Goal: Book appointment/travel/reservation

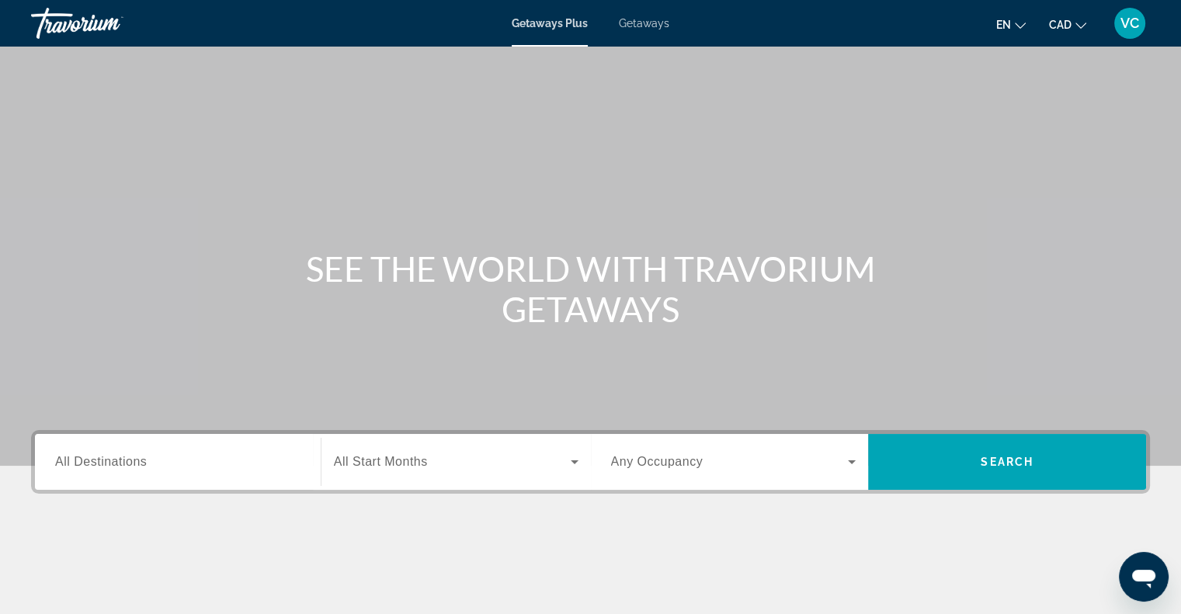
click at [71, 461] on span "All Destinations" at bounding box center [101, 461] width 92 height 13
click at [71, 461] on input "Destination All Destinations" at bounding box center [177, 463] width 245 height 19
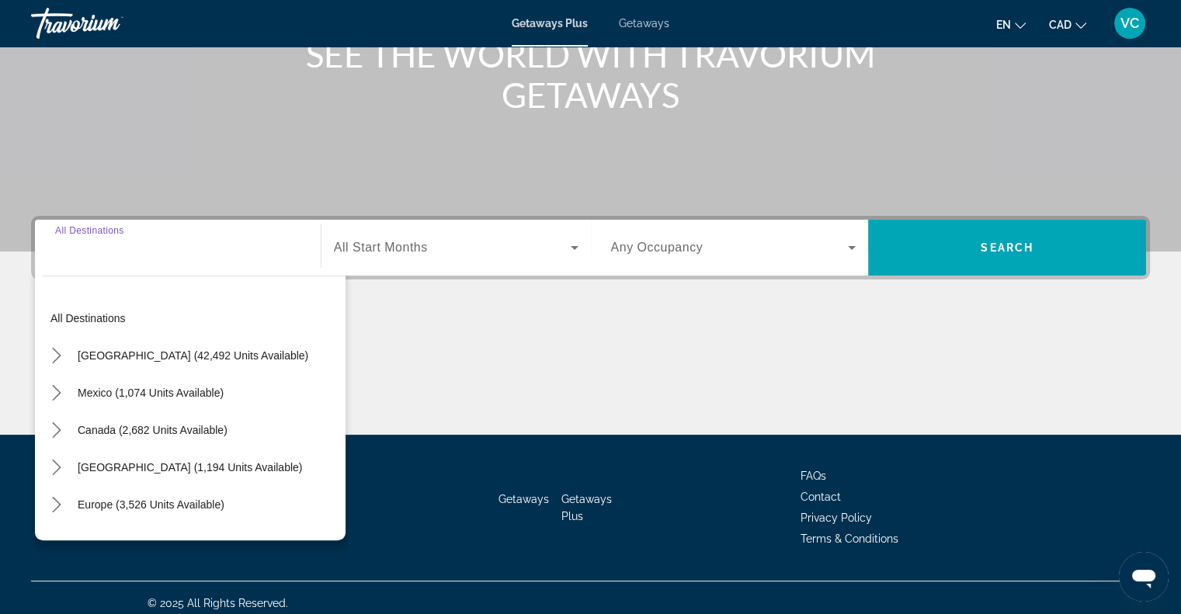
scroll to position [224, 0]
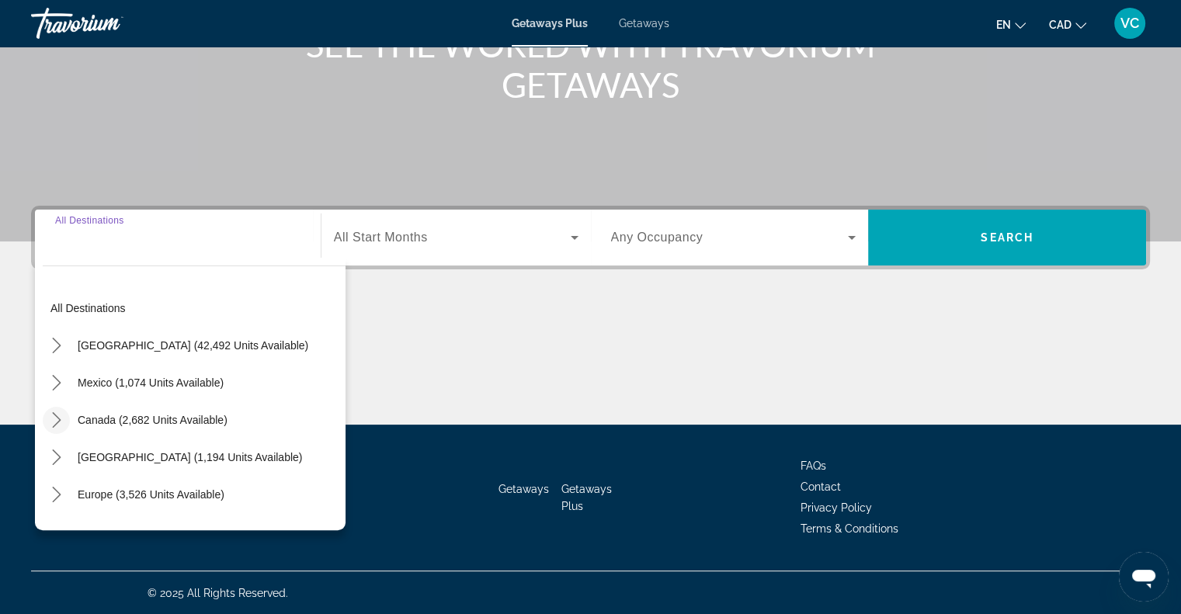
click at [50, 420] on icon "Toggle Canada (2,682 units available) submenu" at bounding box center [57, 420] width 16 height 16
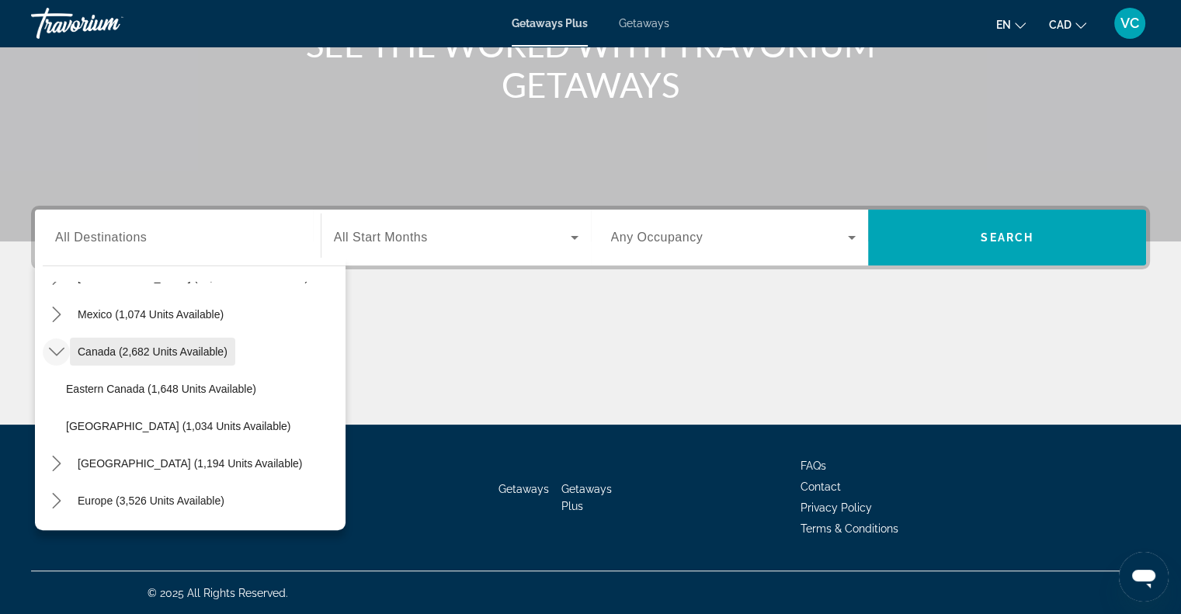
scroll to position [99, 0]
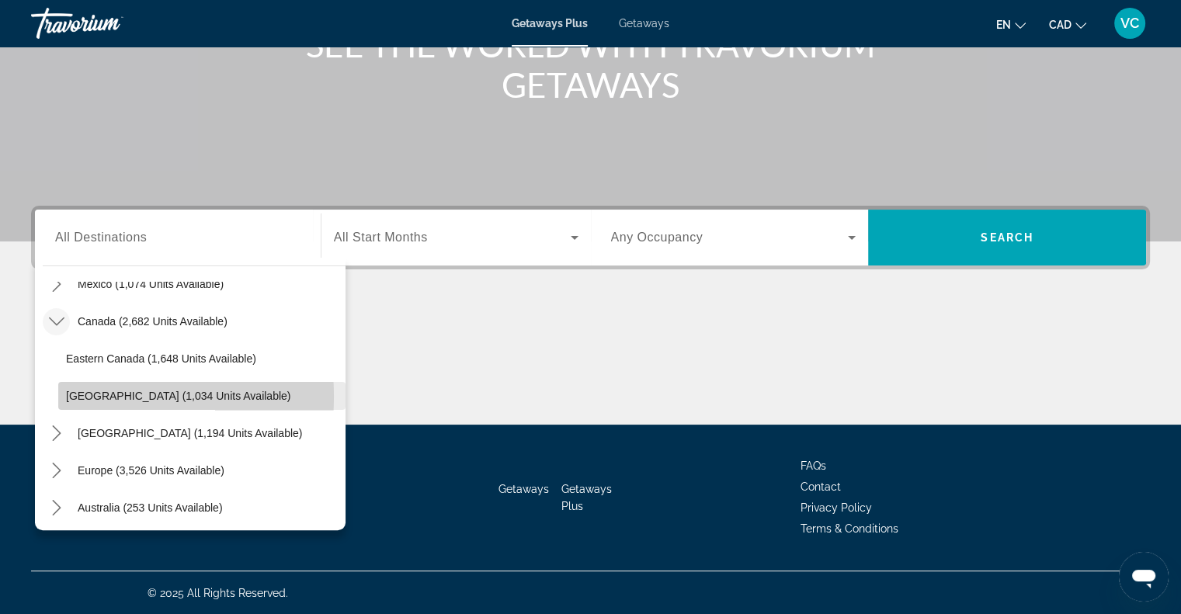
click at [77, 396] on span "[GEOGRAPHIC_DATA] (1,034 units available)" at bounding box center [178, 396] width 224 height 12
type input "**********"
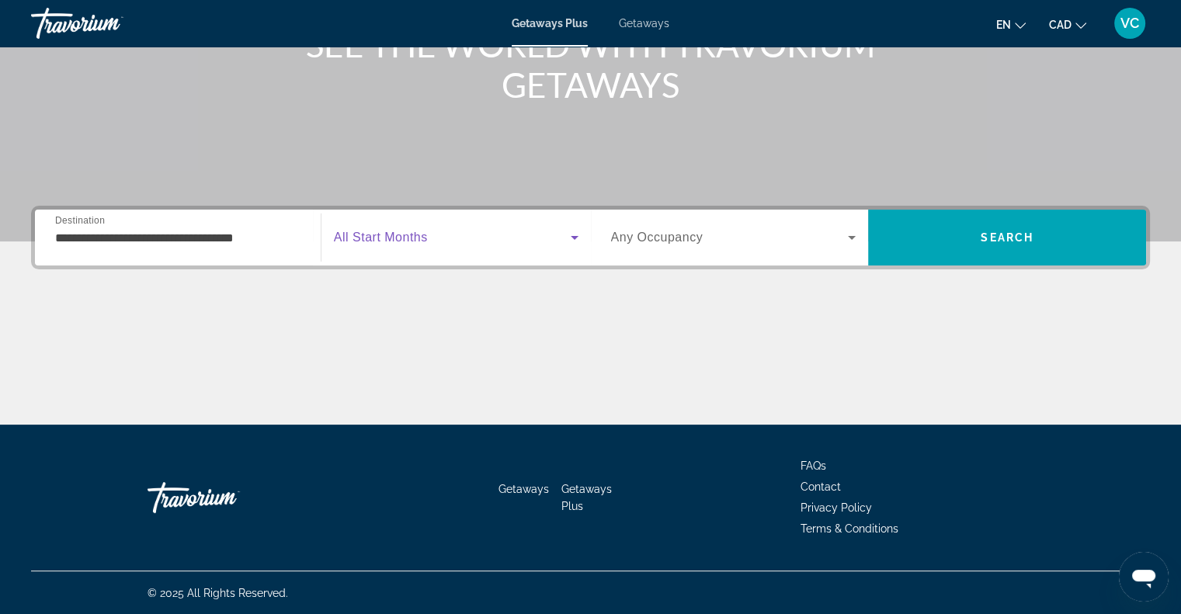
click at [570, 242] on icon "Search widget" at bounding box center [574, 237] width 19 height 19
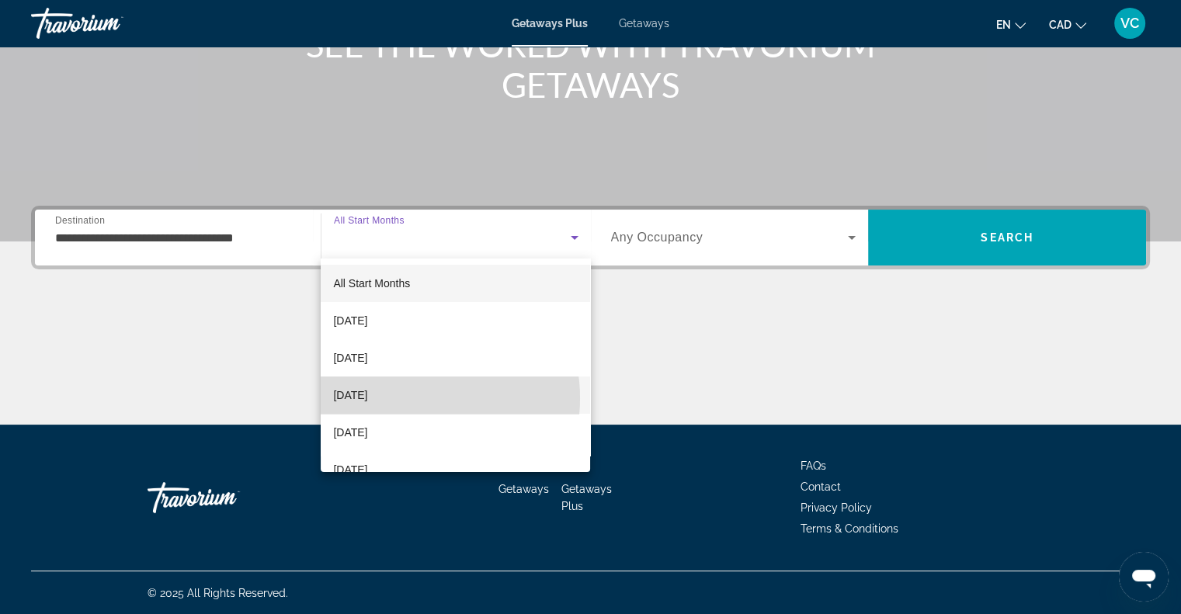
click at [367, 398] on span "[DATE]" at bounding box center [350, 395] width 34 height 19
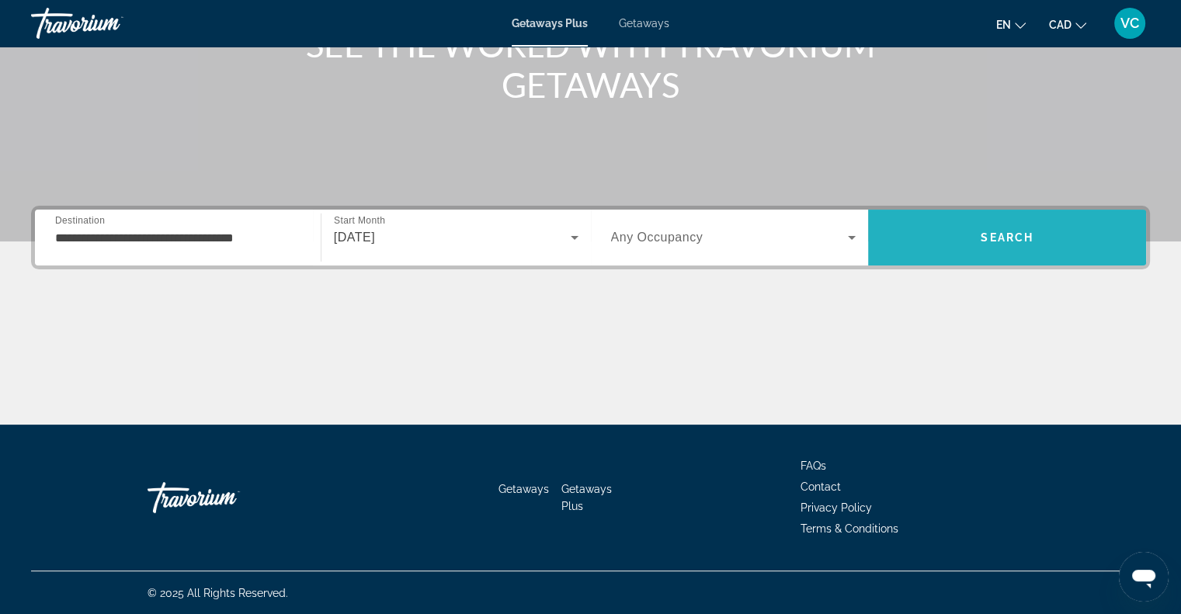
click at [993, 229] on span "Search" at bounding box center [1007, 237] width 278 height 37
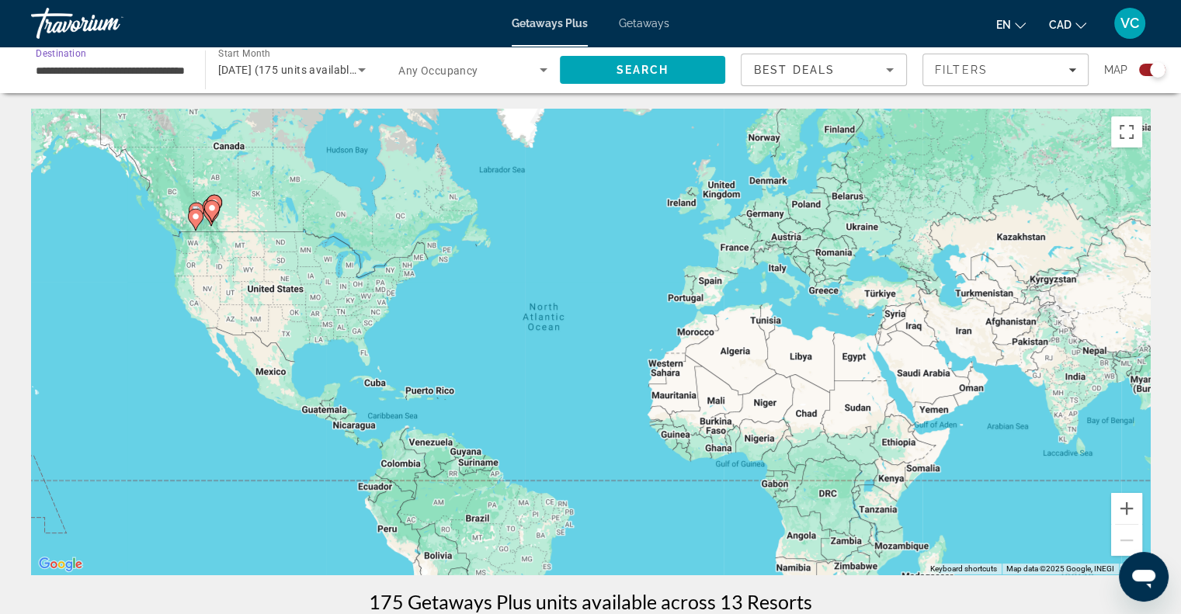
click at [68, 75] on input "**********" at bounding box center [110, 70] width 149 height 19
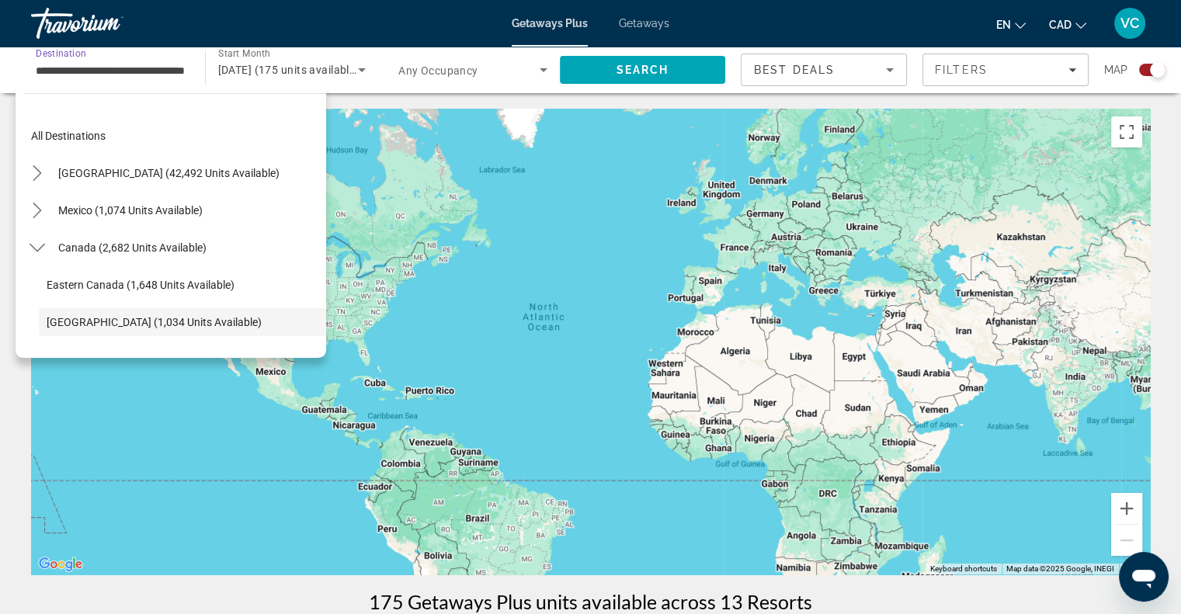
scroll to position [92, 0]
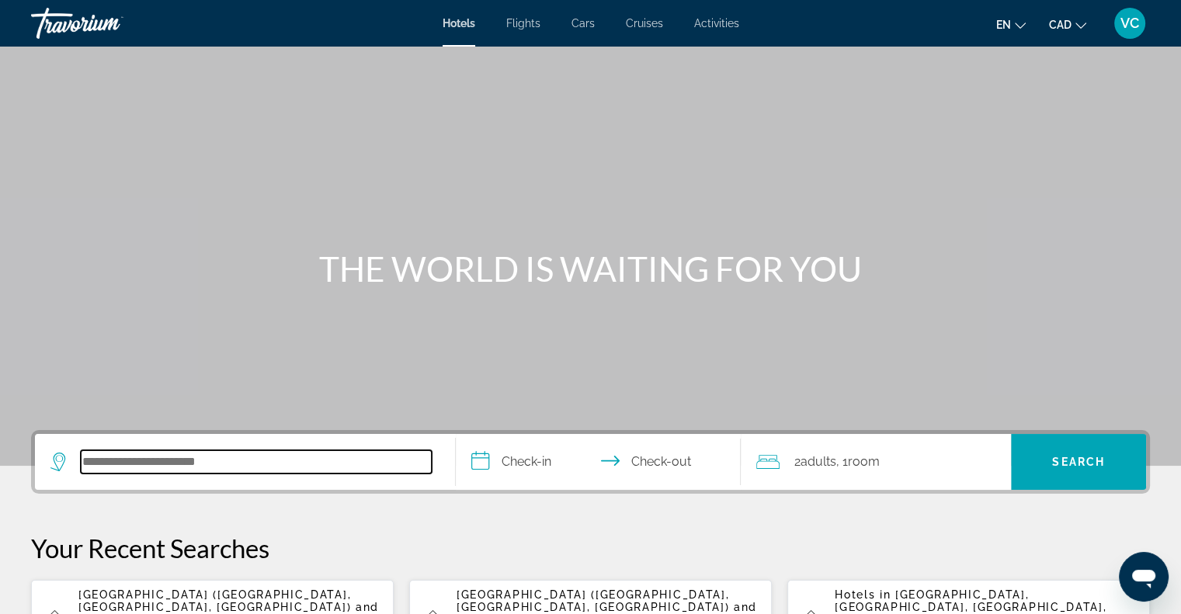
click at [223, 463] on input "Search hotel destination" at bounding box center [256, 461] width 351 height 23
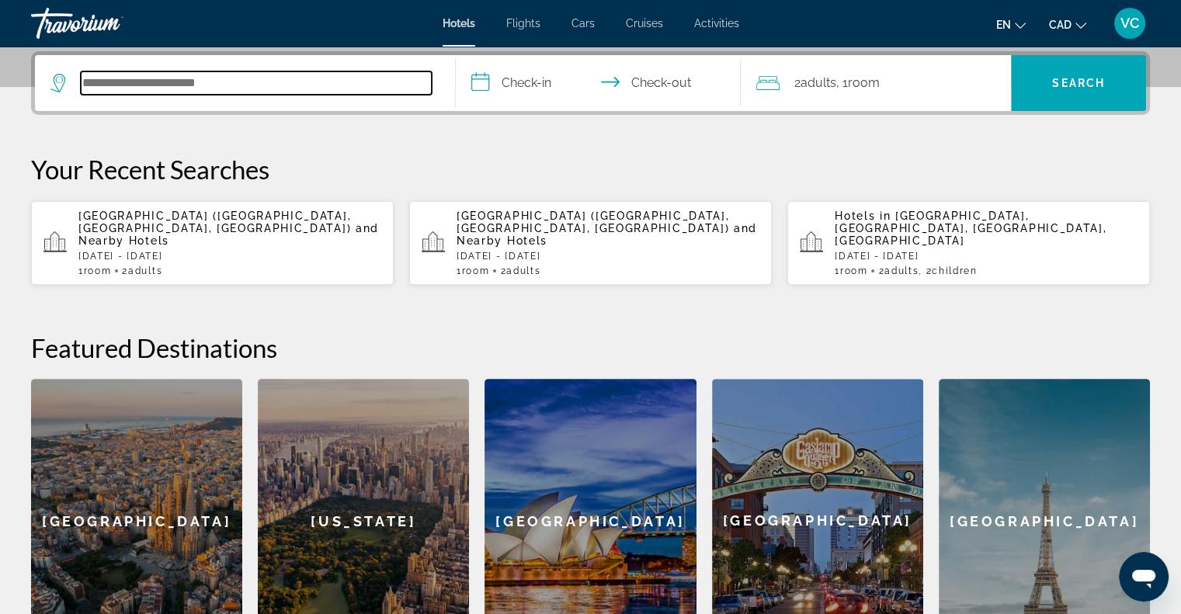
scroll to position [379, 0]
paste input "**********"
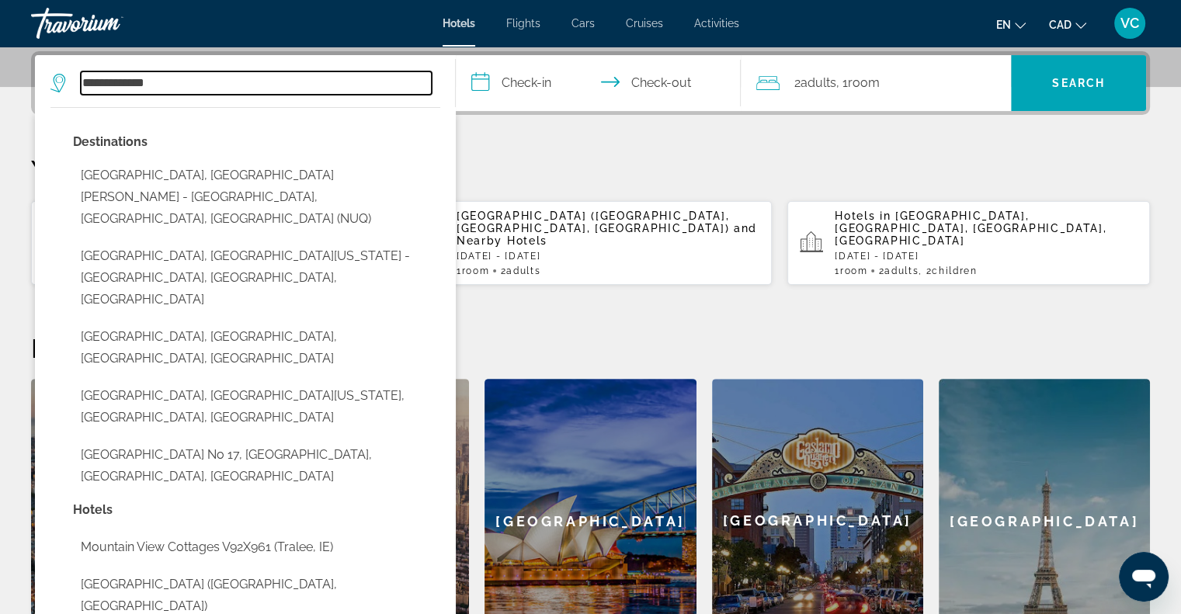
click at [249, 87] on input "**********" at bounding box center [256, 82] width 351 height 23
click at [249, 86] on input "**********" at bounding box center [256, 82] width 351 height 23
paste input "**********"
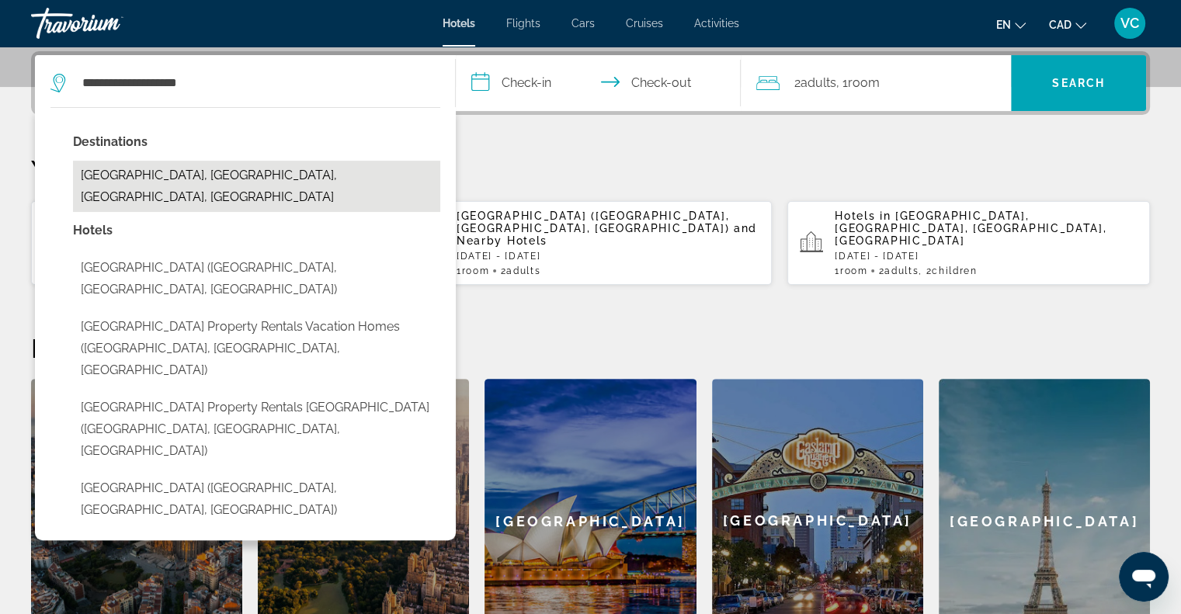
click at [364, 170] on button "Fairmont Hot Springs, Lake Windermere, BC, Canada" at bounding box center [256, 186] width 367 height 51
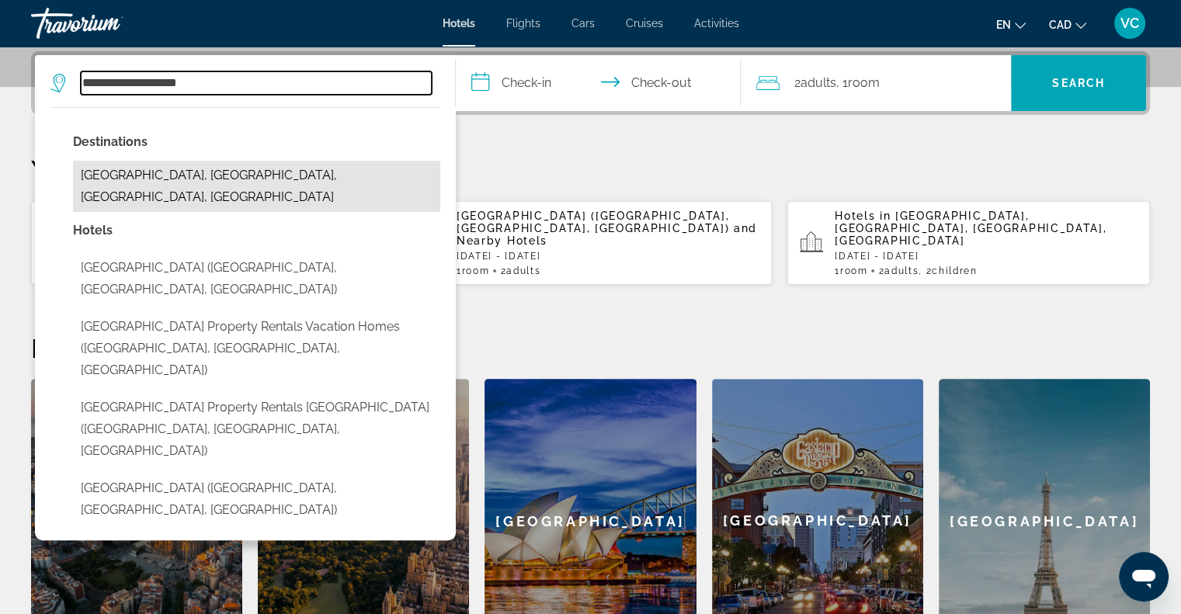
type input "**********"
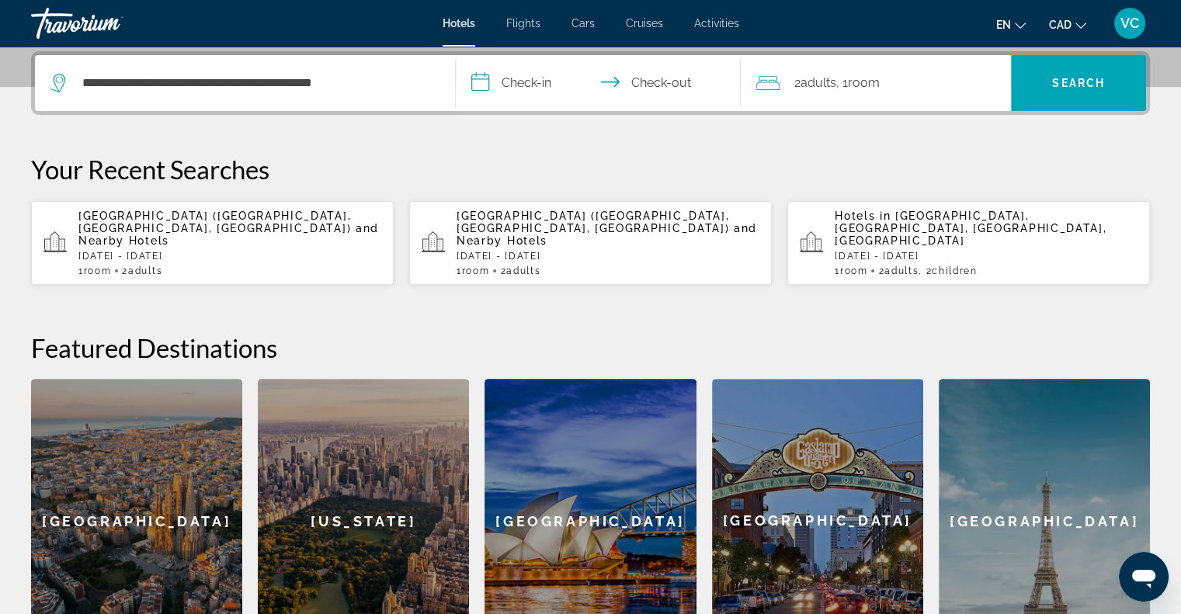
click at [531, 82] on input "**********" at bounding box center [602, 85] width 292 height 61
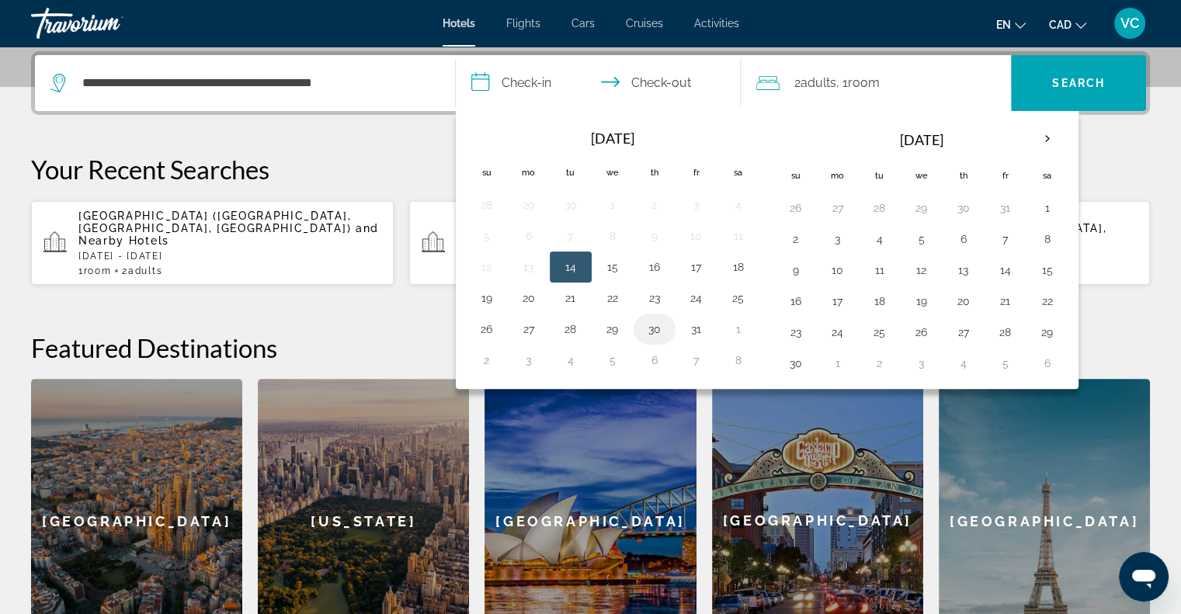
click at [648, 327] on button "30" at bounding box center [654, 329] width 25 height 22
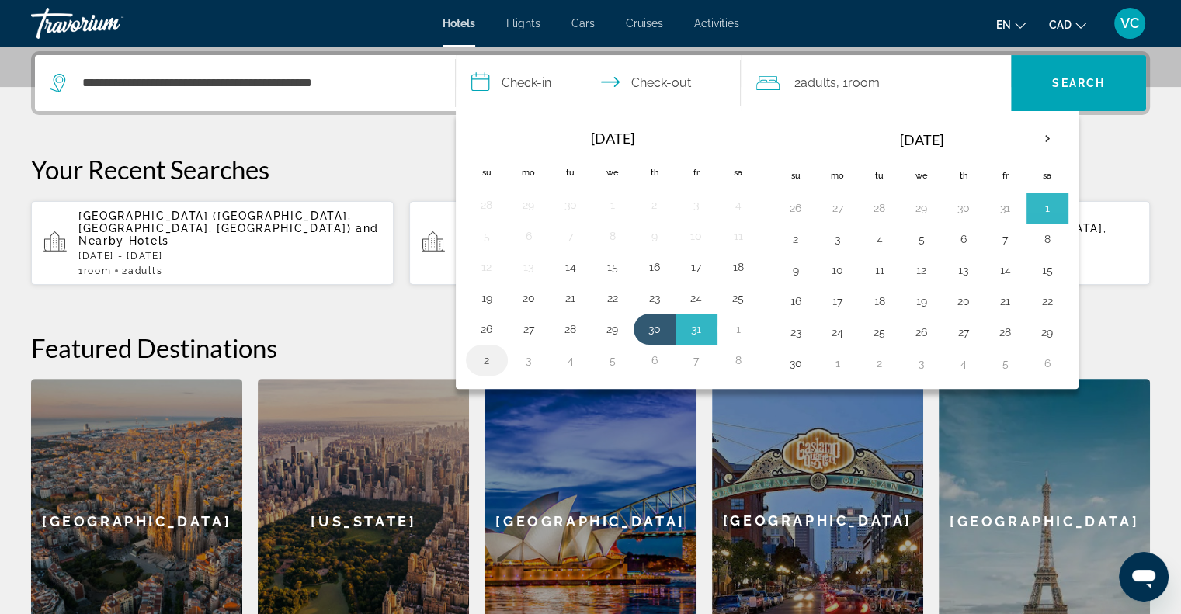
click at [485, 359] on button "2" at bounding box center [487, 361] width 25 height 22
type input "**********"
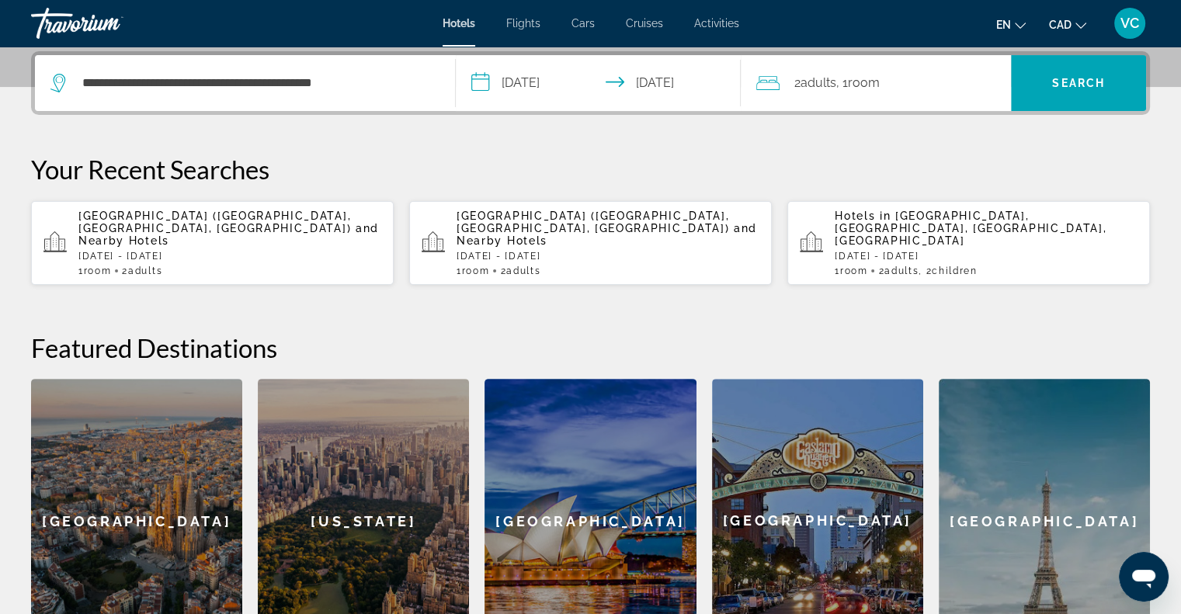
click at [871, 83] on span "Room" at bounding box center [863, 82] width 32 height 15
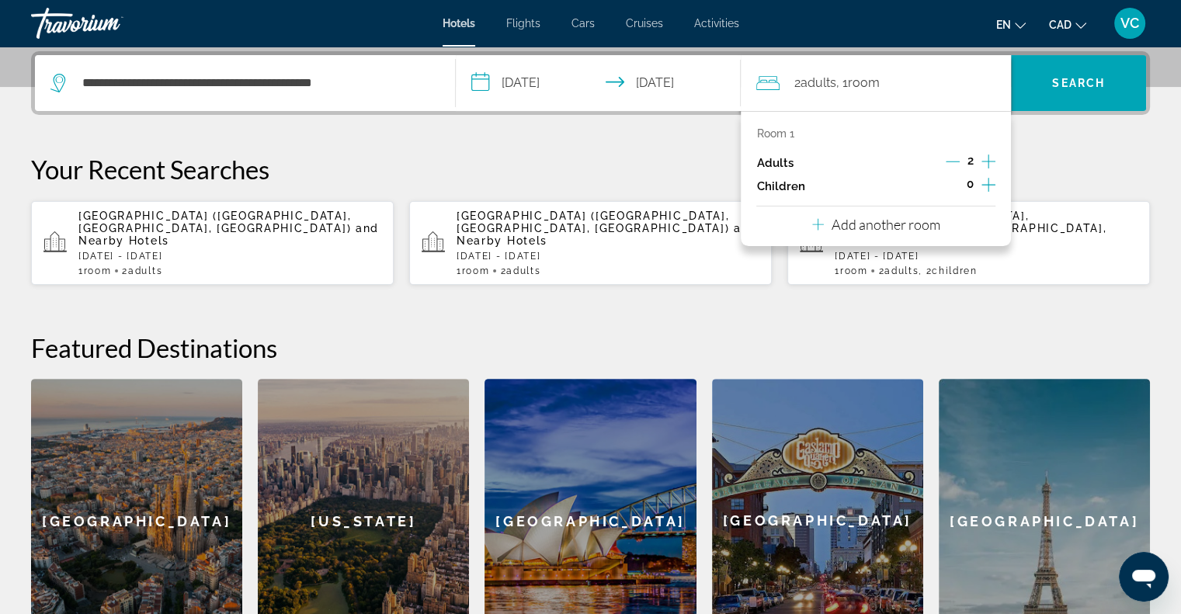
click at [871, 83] on span "Room" at bounding box center [863, 82] width 32 height 15
click at [1086, 84] on span "Search" at bounding box center [1078, 83] width 53 height 12
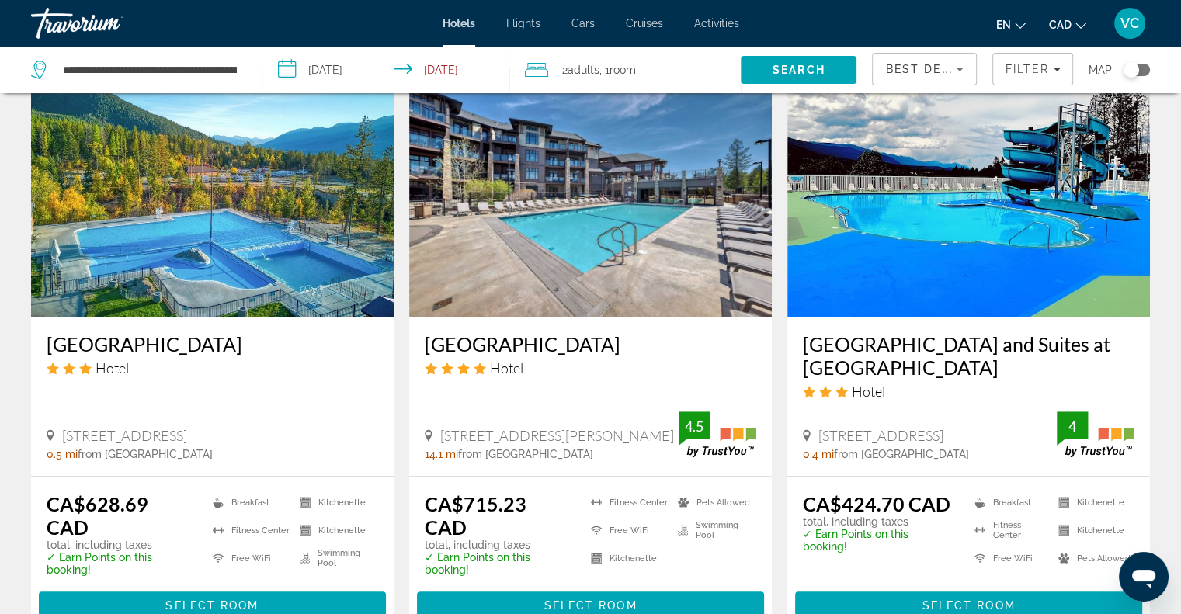
scroll to position [1320, 0]
click at [861, 332] on h3 "Mountain View Resort and Suites at Fairmont Hot Springs" at bounding box center [969, 355] width 332 height 47
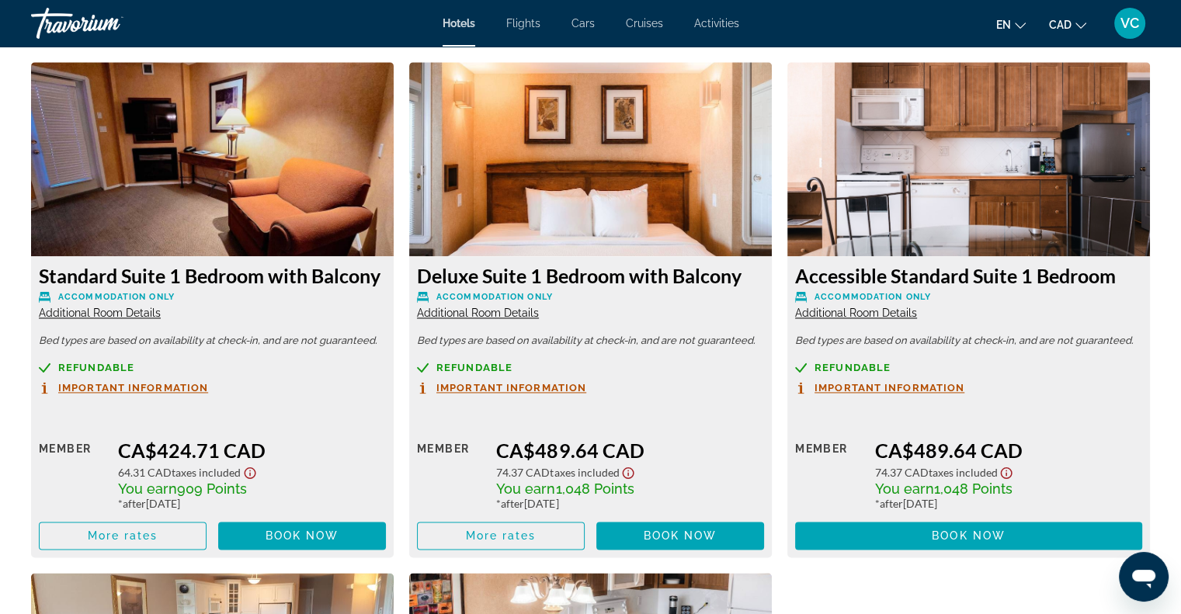
scroll to position [1864, 0]
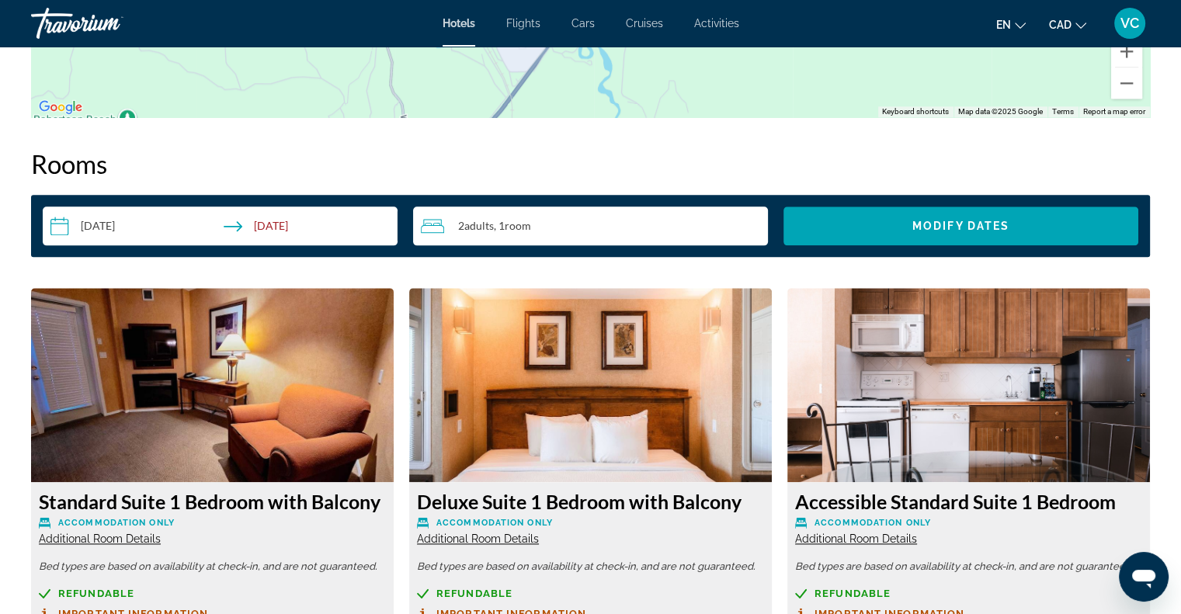
click at [572, 220] on div "2 Adult Adults , 1 Room rooms" at bounding box center [594, 226] width 347 height 19
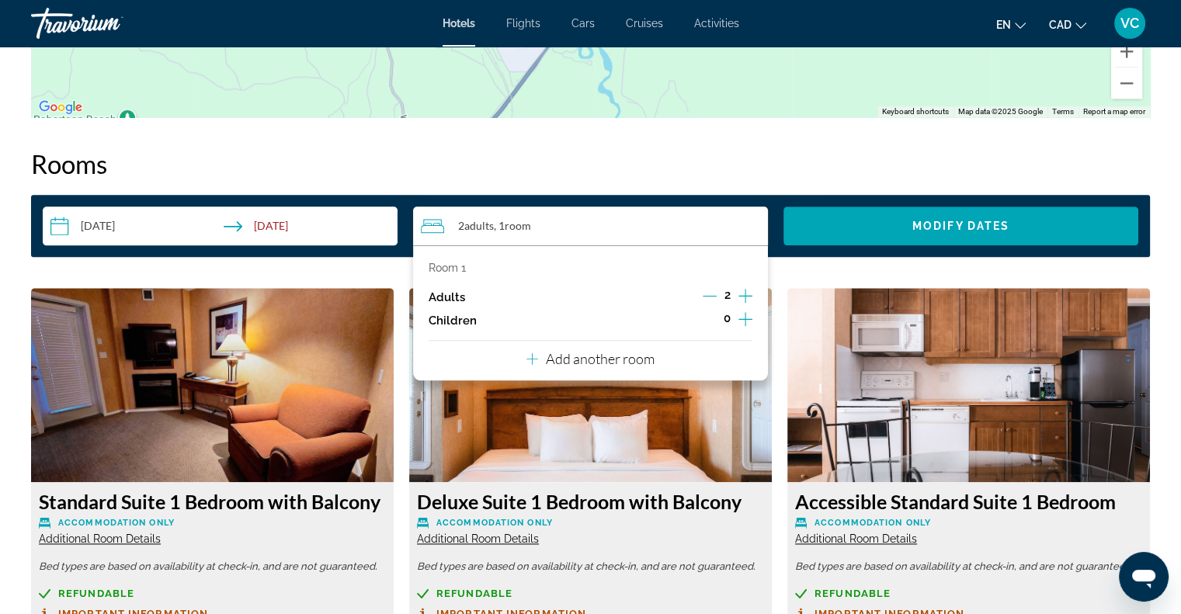
click at [746, 318] on icon "Increment children" at bounding box center [746, 319] width 14 height 19
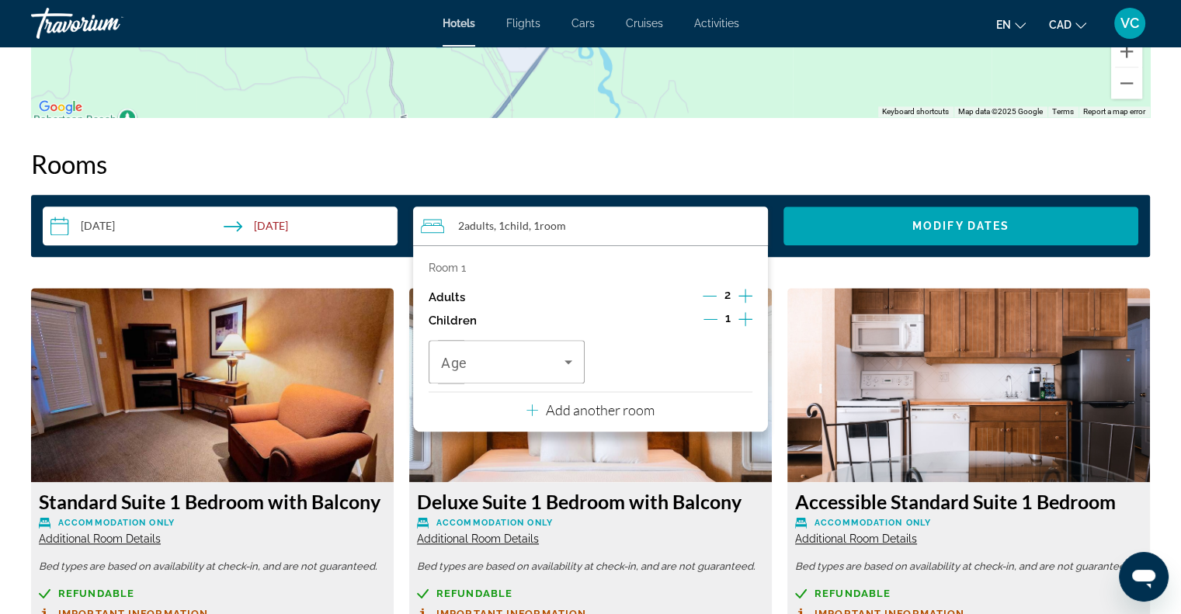
click at [746, 318] on icon "Increment children" at bounding box center [746, 319] width 14 height 14
click at [565, 366] on icon "Travelers: 2 adults, 2 children" at bounding box center [568, 362] width 19 height 19
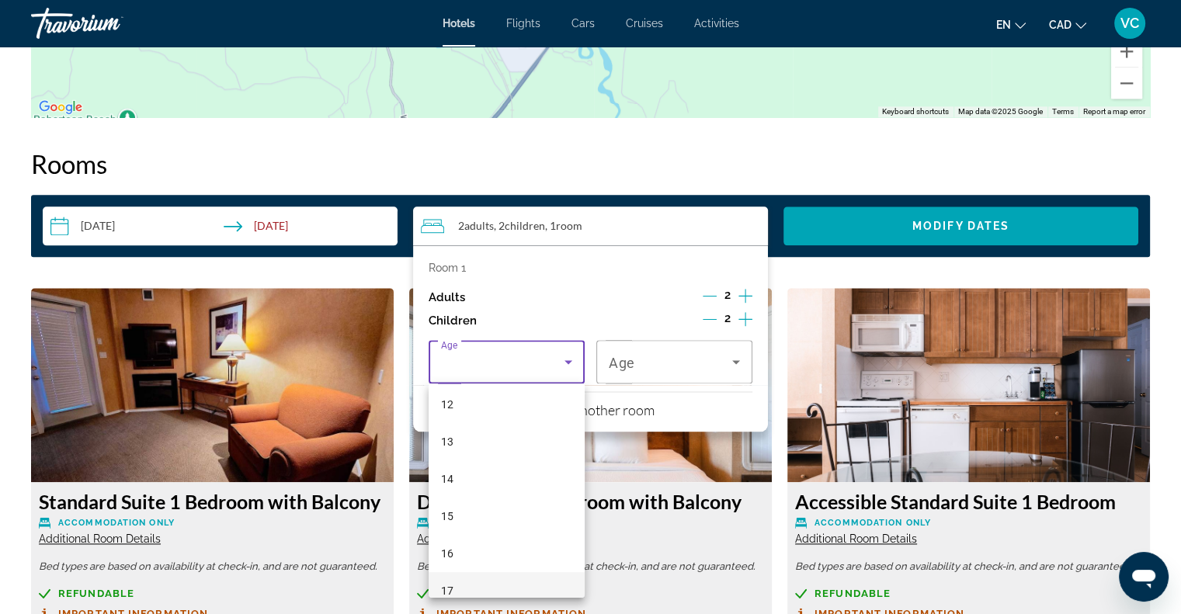
scroll to position [466, 0]
click at [460, 510] on mat-option "15" at bounding box center [507, 502] width 156 height 37
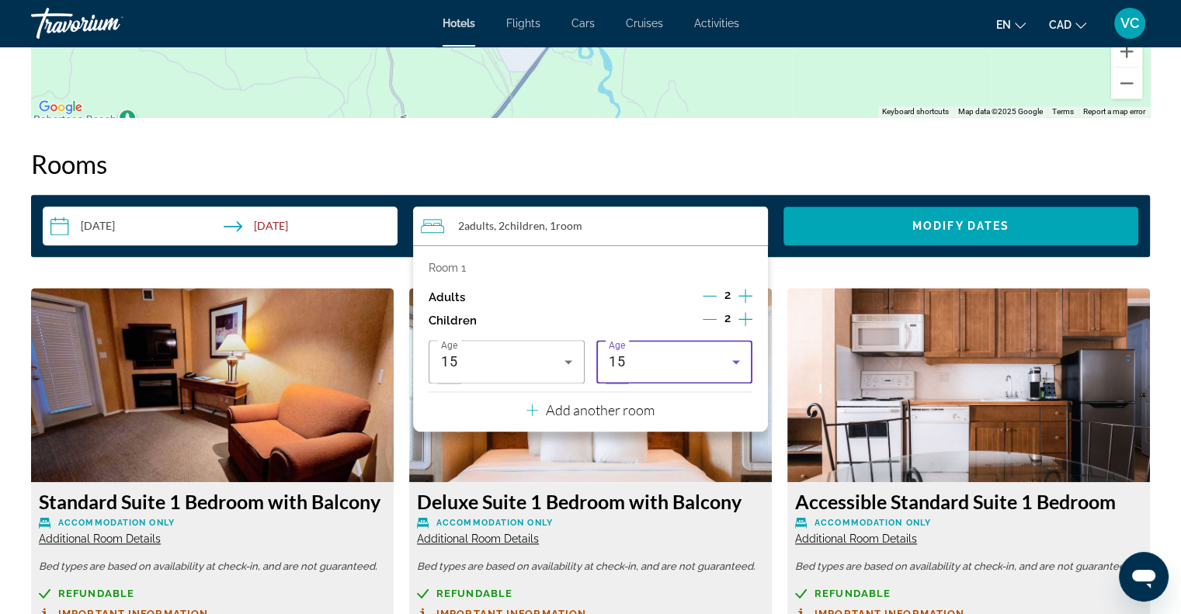
click at [693, 362] on div "15" at bounding box center [670, 362] width 123 height 19
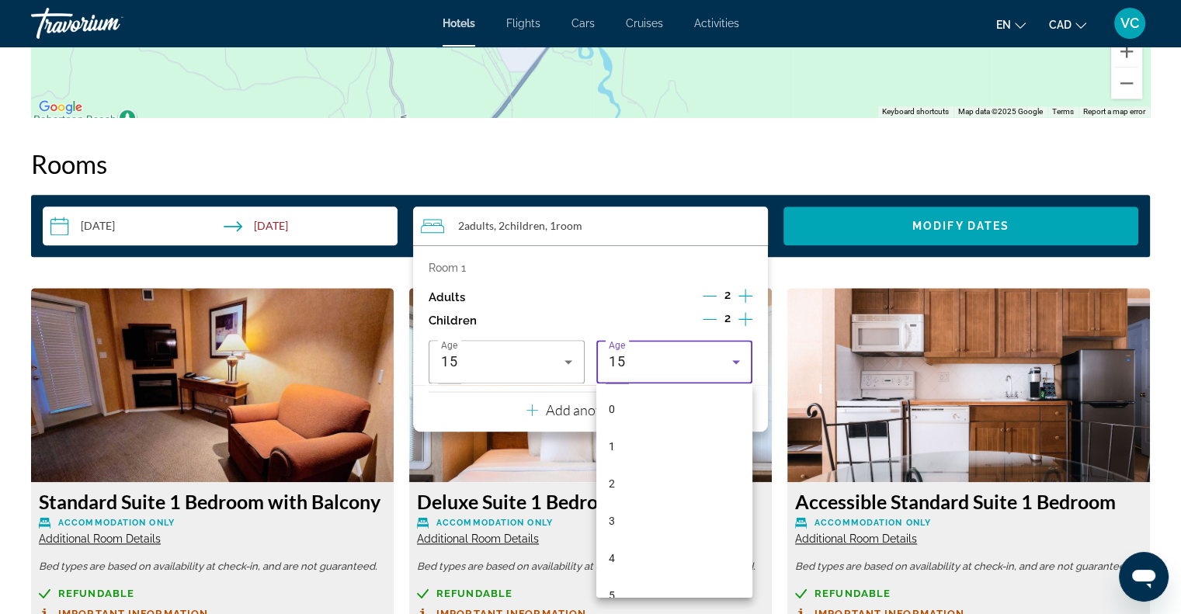
scroll to position [388, 0]
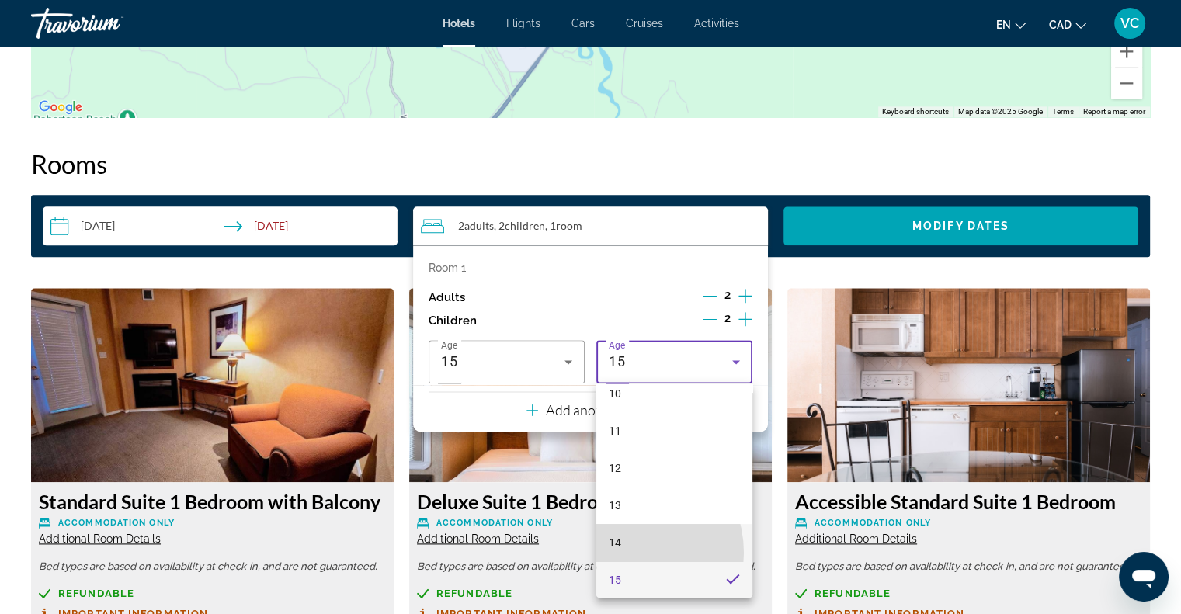
click at [621, 552] on mat-option "14" at bounding box center [675, 542] width 156 height 37
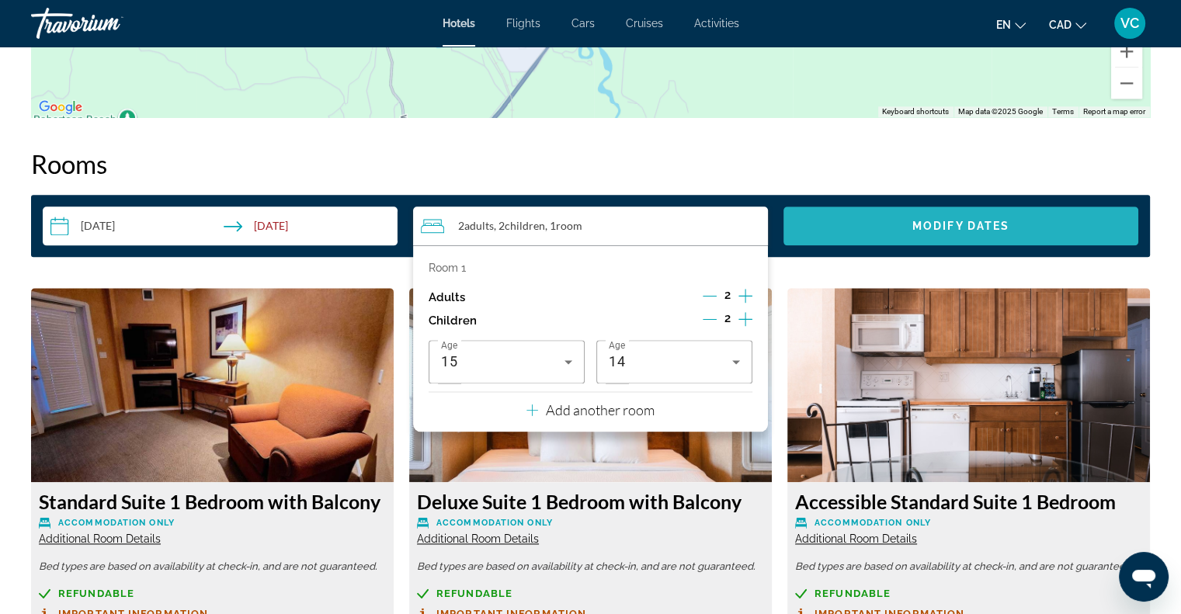
click at [958, 224] on span "Modify Dates" at bounding box center [961, 226] width 97 height 12
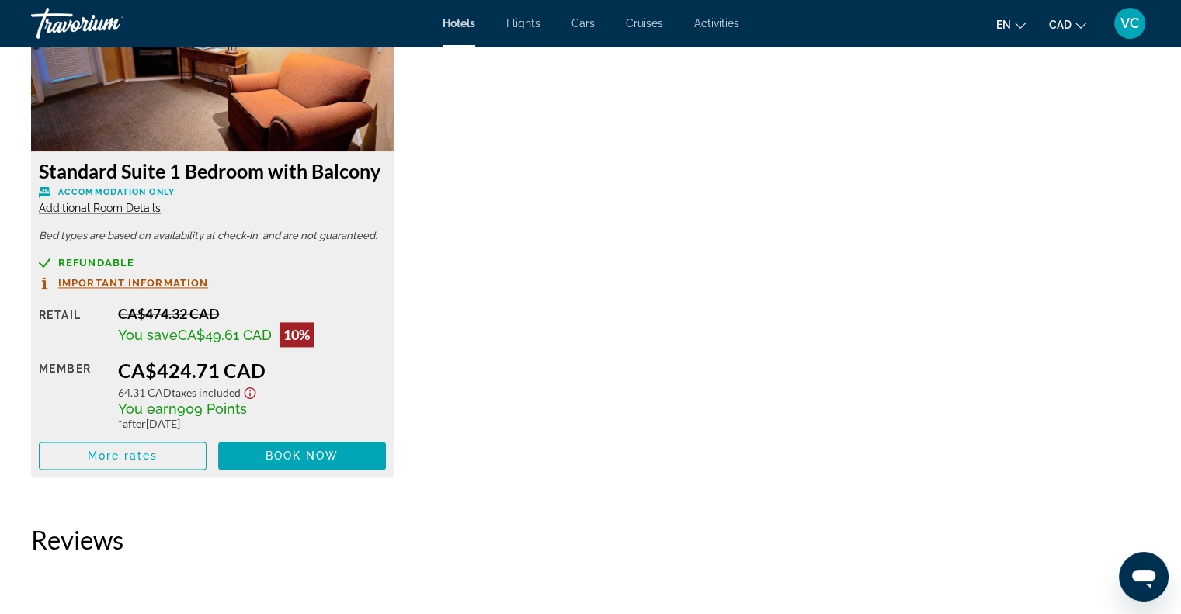
scroll to position [2230, 0]
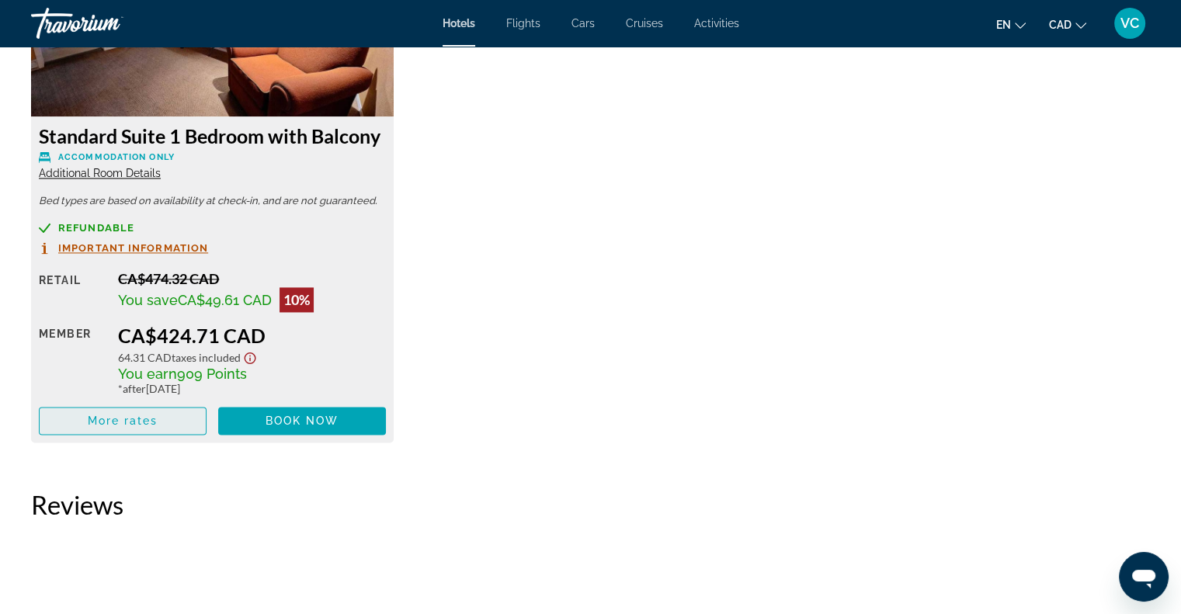
click at [112, 419] on span "More rates" at bounding box center [123, 421] width 71 height 12
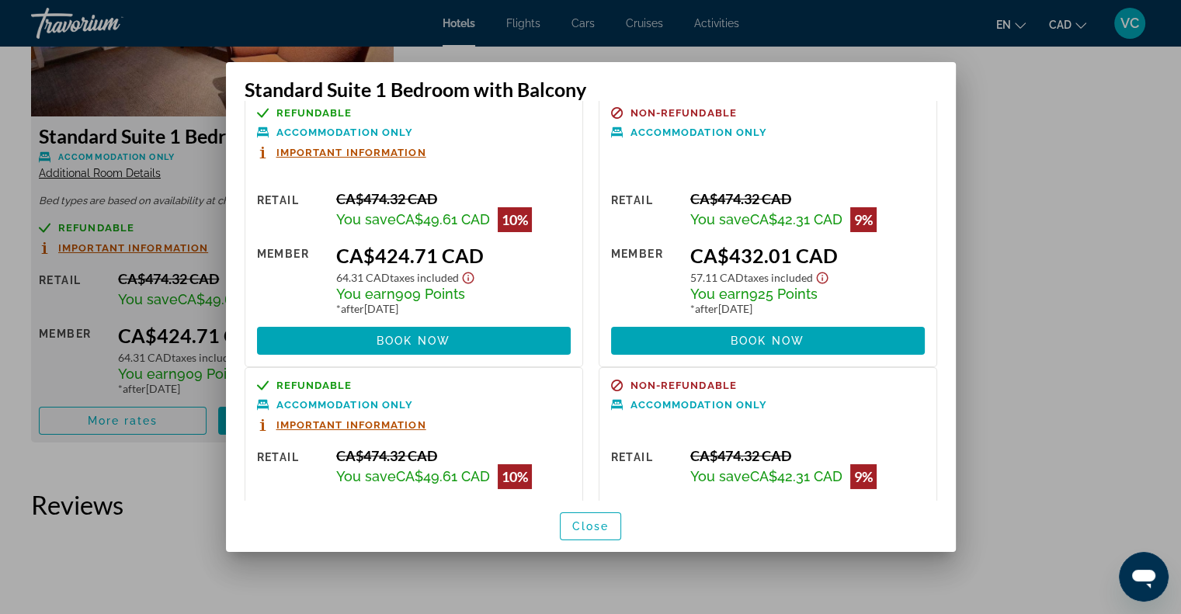
scroll to position [0, 0]
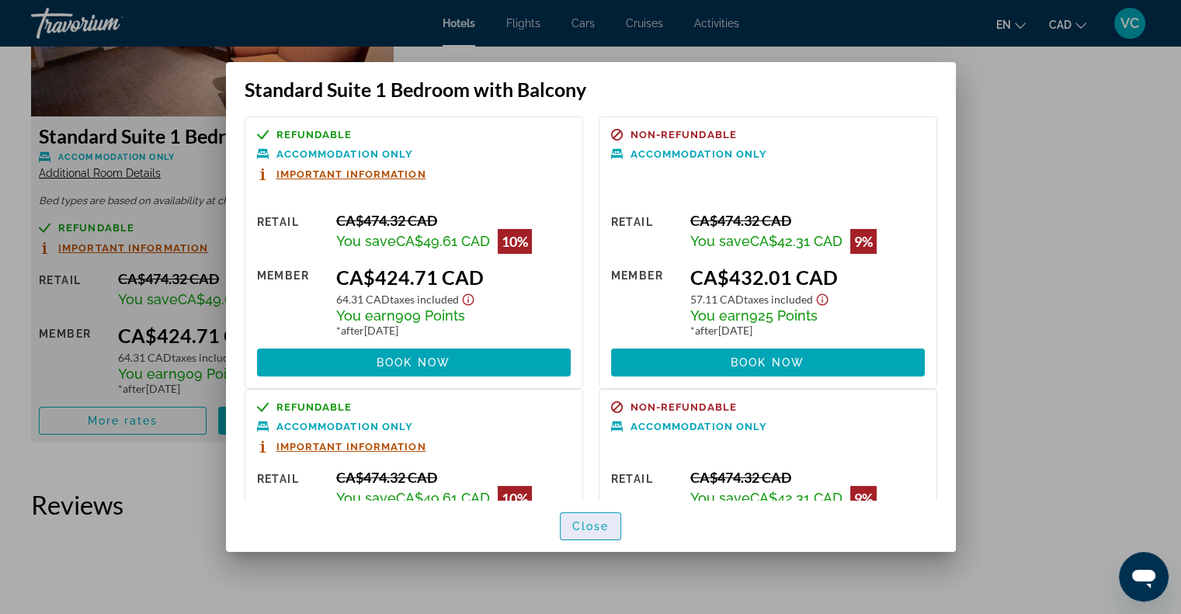
drag, startPoint x: 583, startPoint y: 524, endPoint x: 591, endPoint y: 503, distance: 21.6
click at [583, 523] on span "Close" at bounding box center [590, 526] width 37 height 12
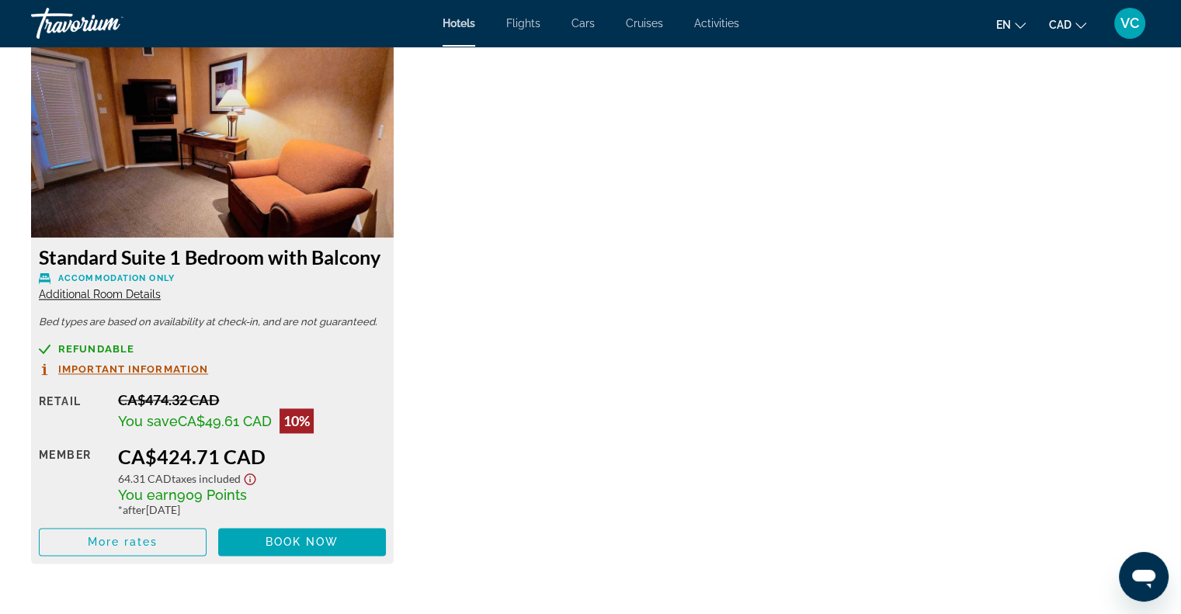
scroll to position [2075, 0]
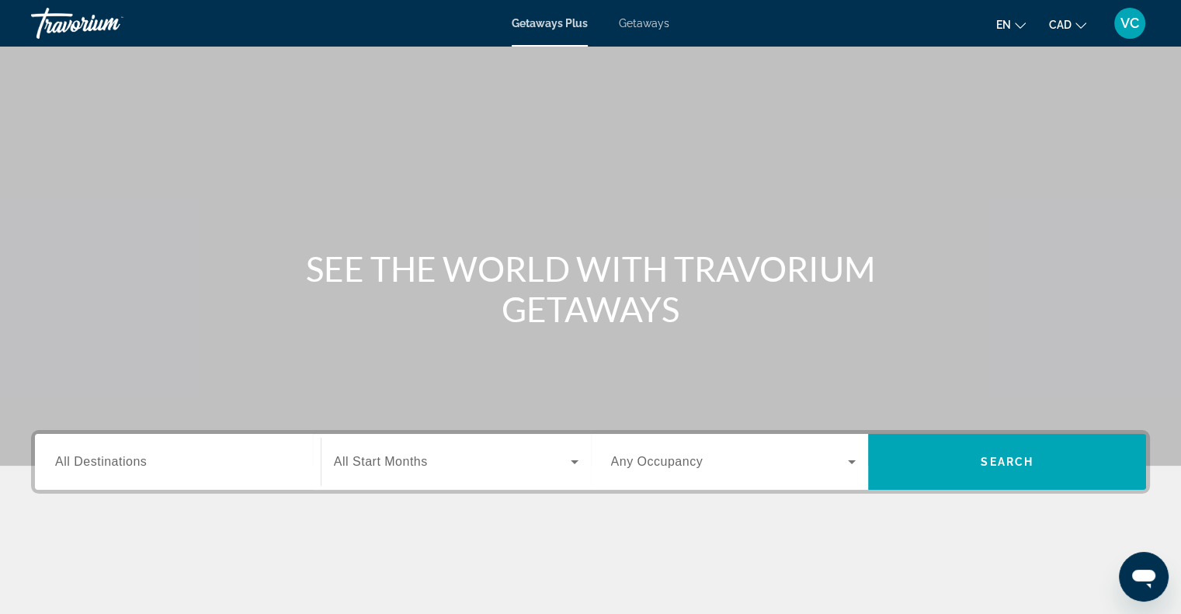
click at [99, 465] on span "All Destinations" at bounding box center [101, 461] width 92 height 13
click at [99, 465] on input "Destination All Destinations" at bounding box center [177, 463] width 245 height 19
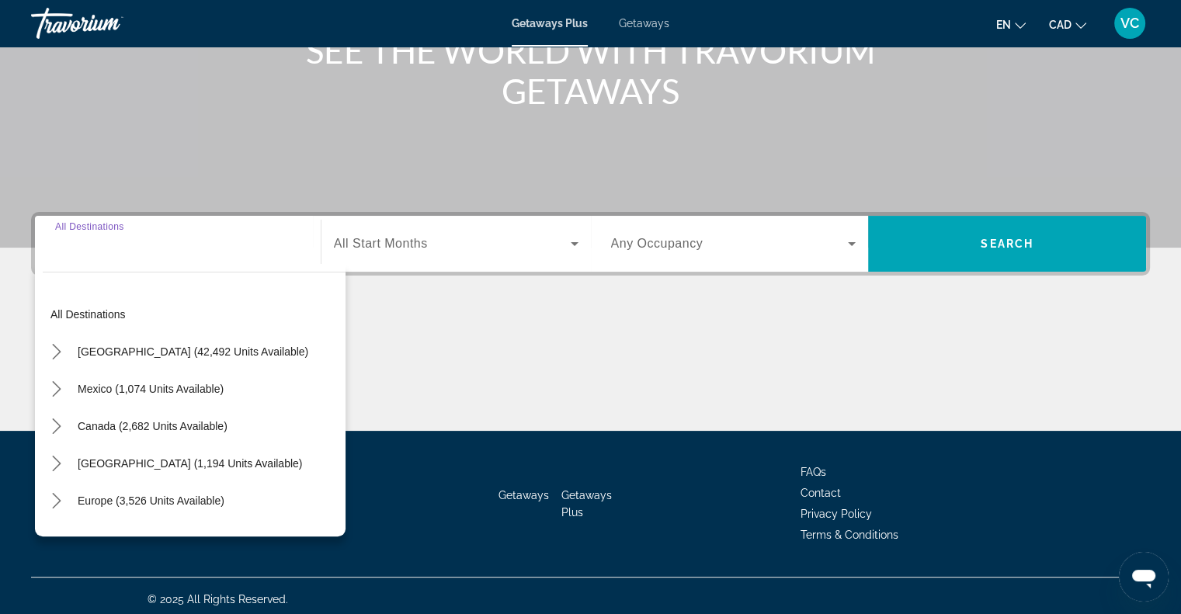
scroll to position [224, 0]
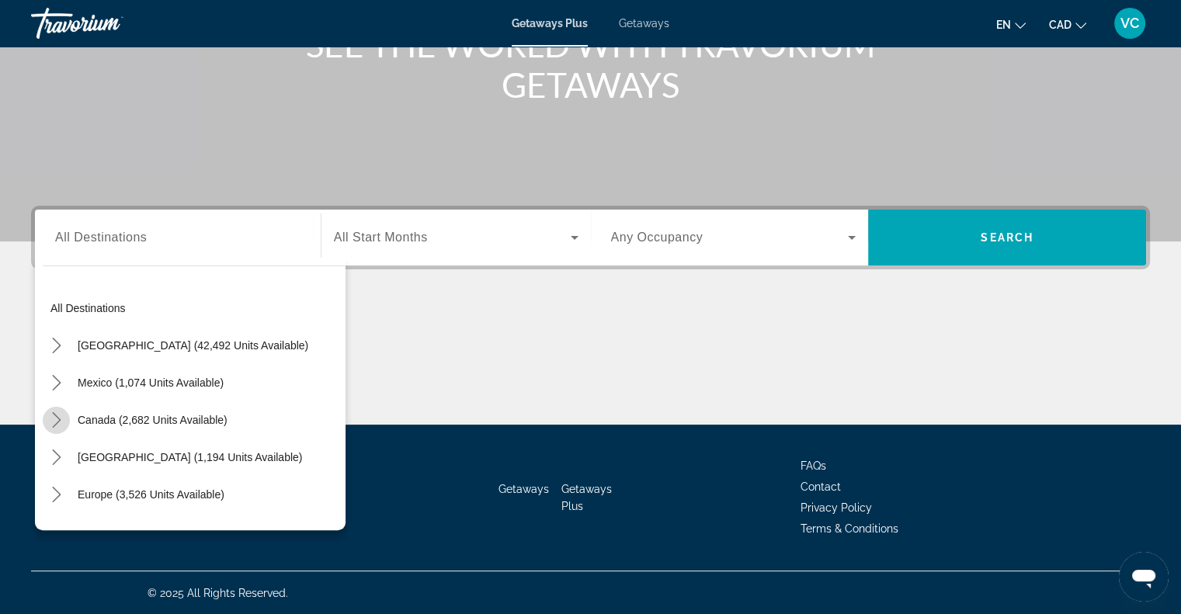
click at [56, 417] on icon "Toggle Canada (2,682 units available) submenu" at bounding box center [57, 420] width 16 height 16
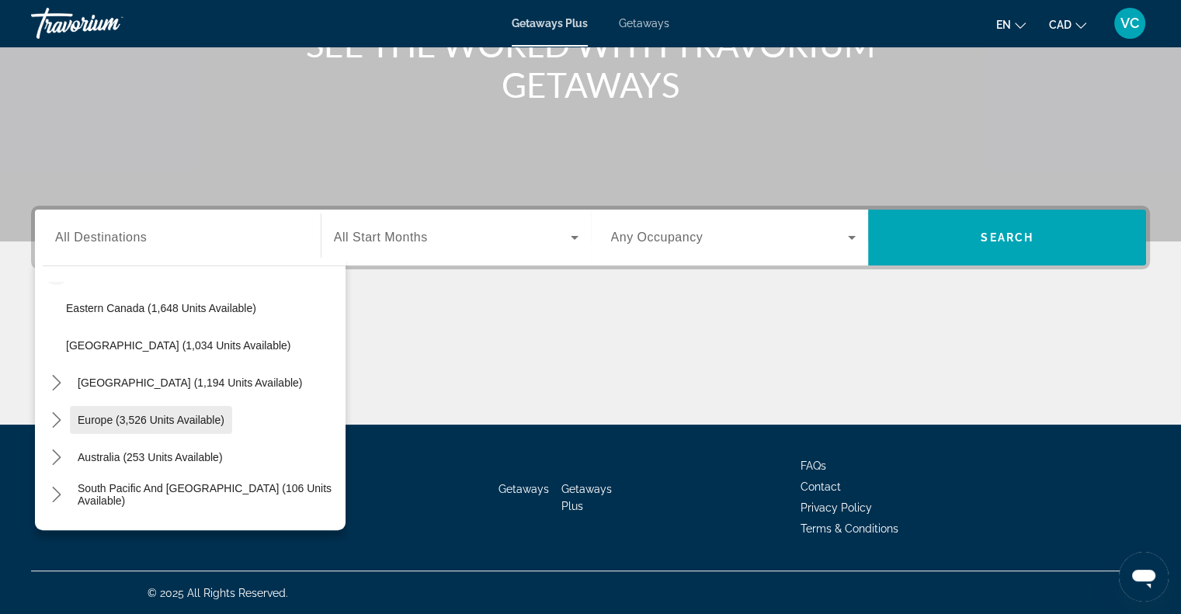
scroll to position [155, 0]
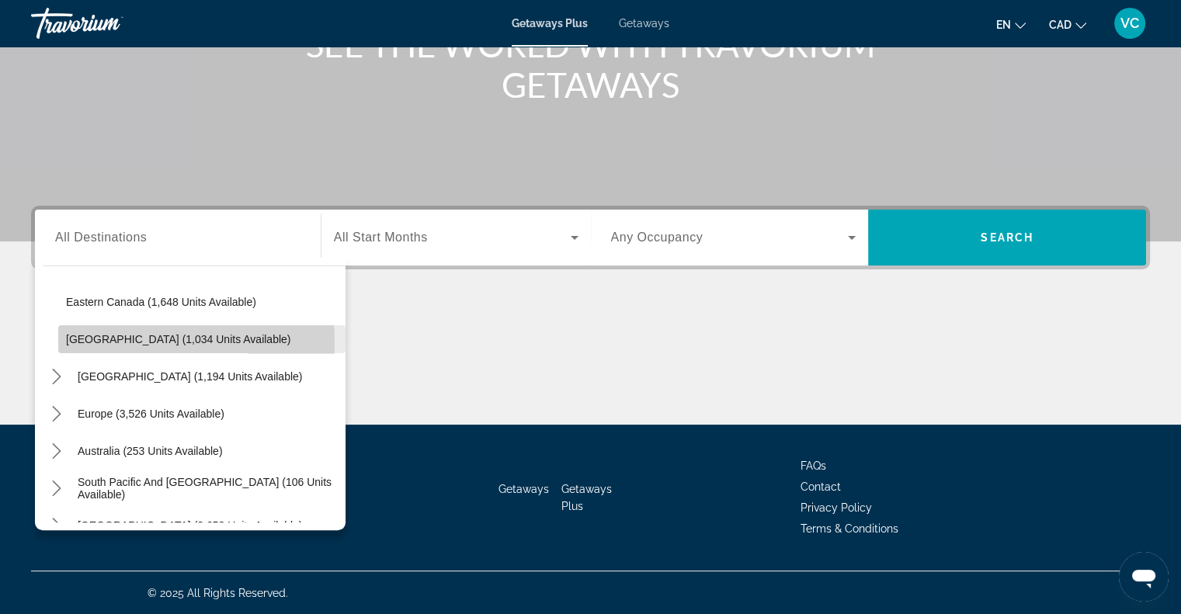
click at [93, 343] on span "[GEOGRAPHIC_DATA] (1,034 units available)" at bounding box center [178, 339] width 224 height 12
type input "**********"
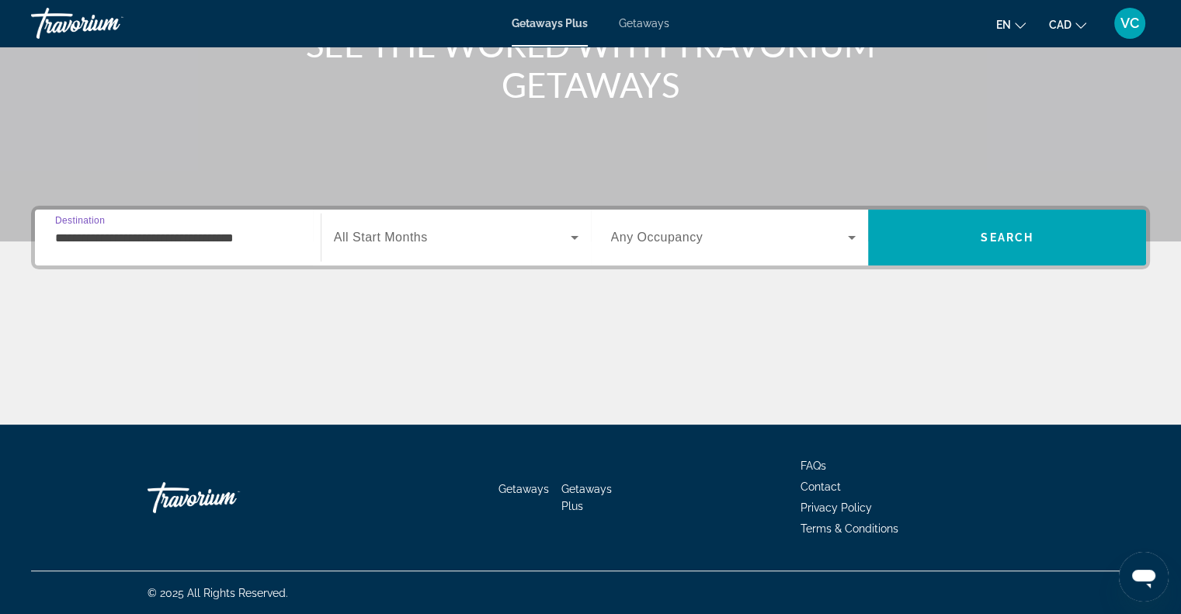
click at [550, 238] on span "Search widget" at bounding box center [452, 237] width 237 height 19
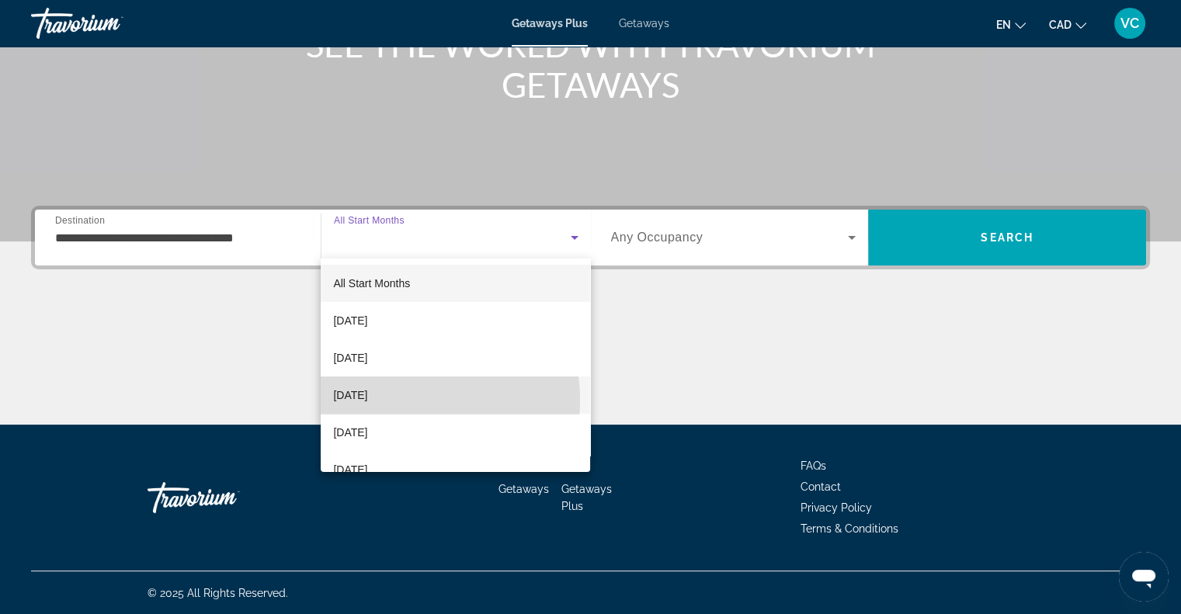
click at [367, 402] on span "[DATE]" at bounding box center [350, 395] width 34 height 19
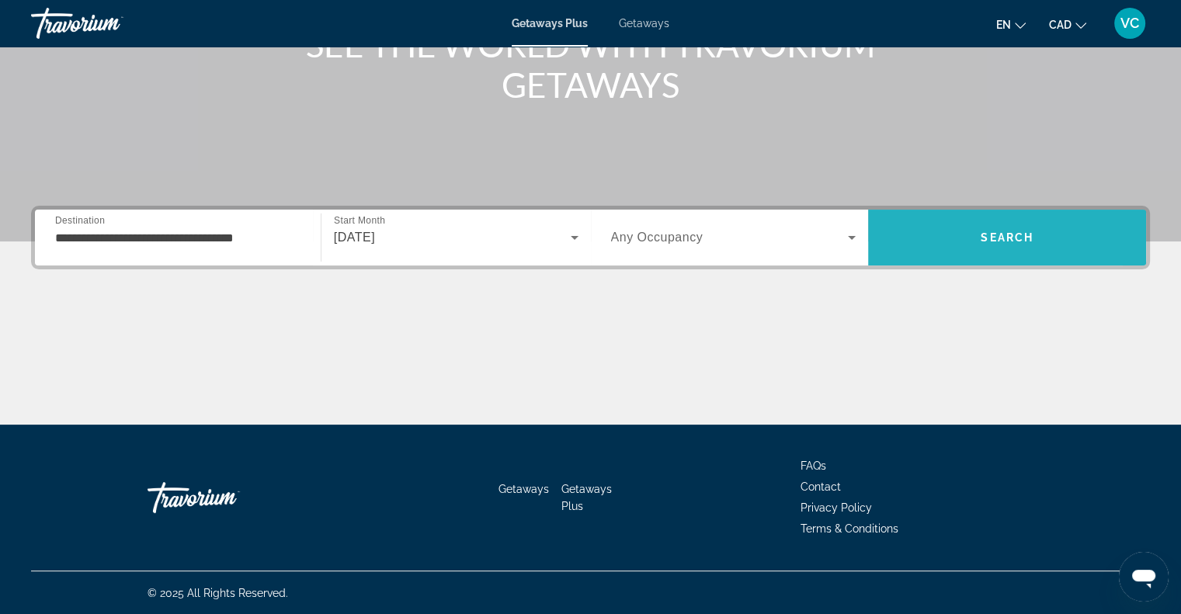
click at [938, 239] on span "Search" at bounding box center [1007, 237] width 278 height 37
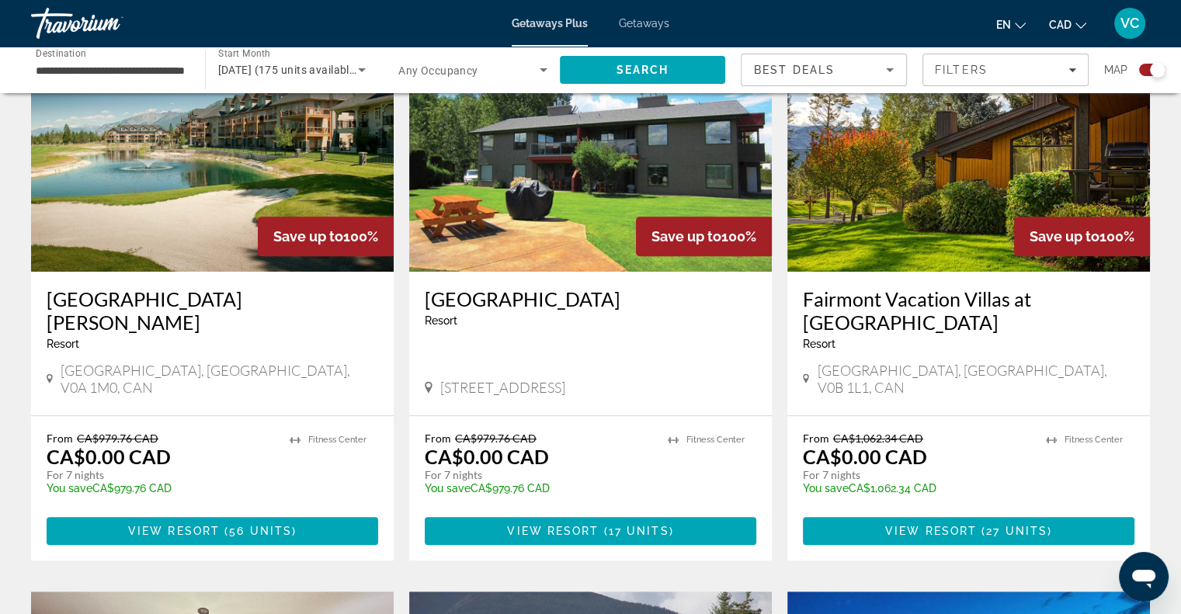
scroll to position [621, 0]
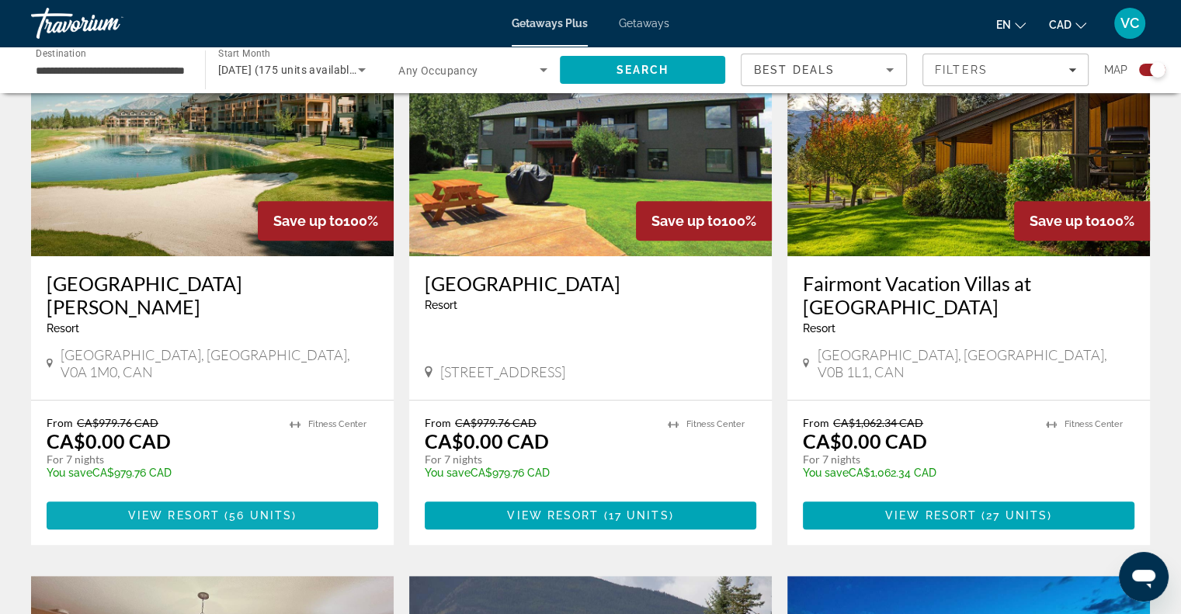
click at [203, 510] on span "View Resort" at bounding box center [174, 516] width 92 height 12
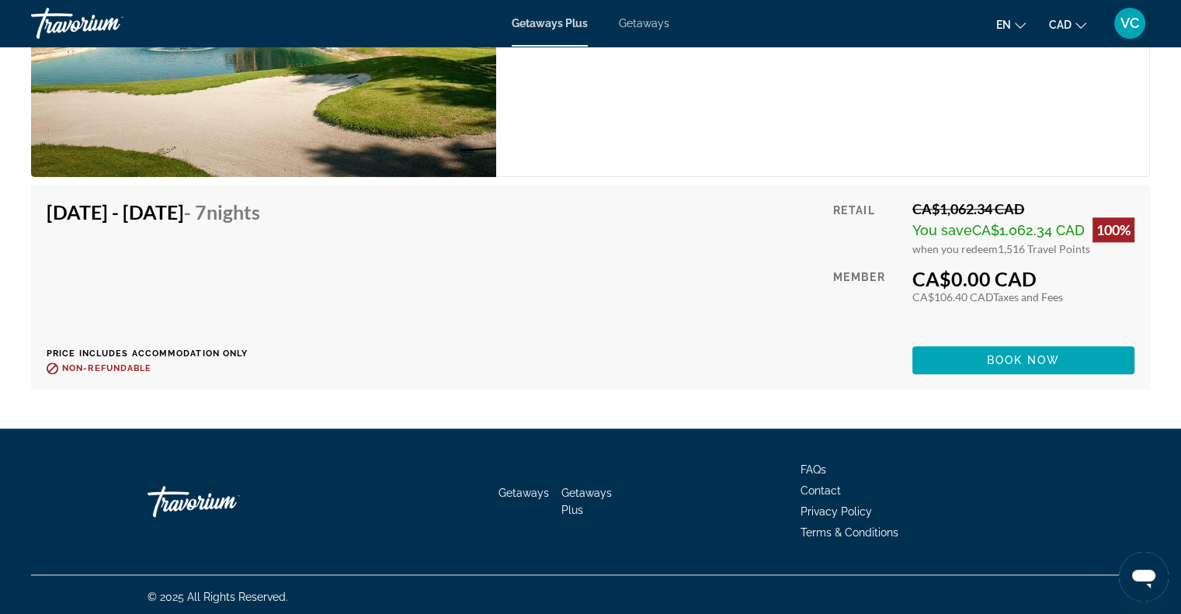
scroll to position [7503, 0]
